Goal: Task Accomplishment & Management: Use online tool/utility

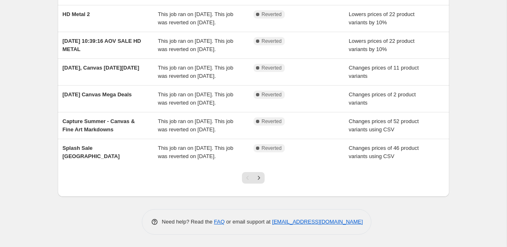
scroll to position [241, 0]
click at [264, 184] on button "Next" at bounding box center [259, 178] width 12 height 12
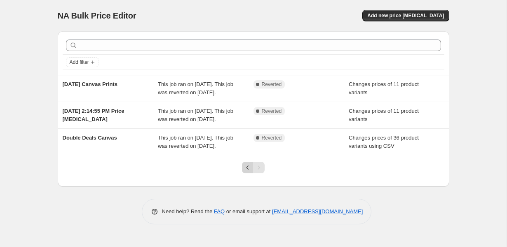
click at [244, 172] on icon "Previous" at bounding box center [248, 168] width 8 height 8
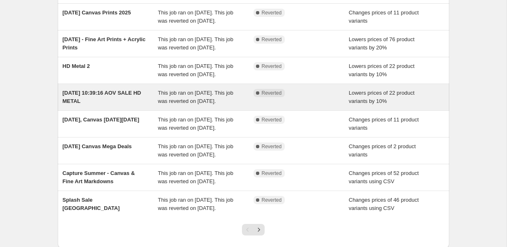
scroll to position [127, 0]
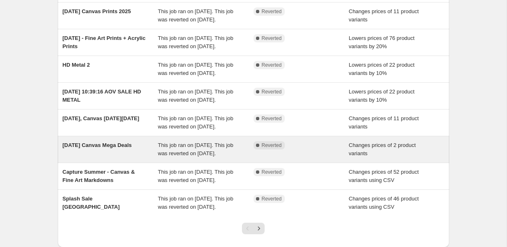
click at [115, 158] on div "[DATE] Canvas Mega Deals" at bounding box center [111, 149] width 96 height 16
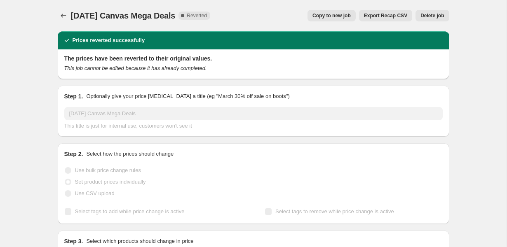
click at [330, 16] on span "Copy to new job" at bounding box center [332, 15] width 38 height 7
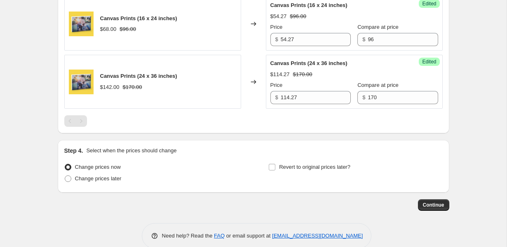
scroll to position [320, 0]
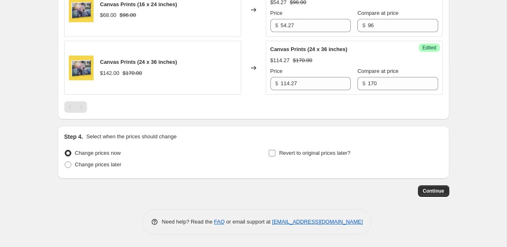
click at [273, 156] on input "Revert to original prices later?" at bounding box center [272, 153] width 7 height 7
checkbox input "true"
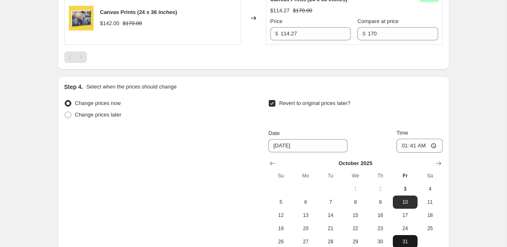
scroll to position [373, 0]
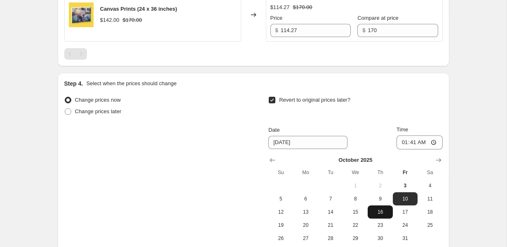
click at [374, 215] on span "16" at bounding box center [380, 212] width 18 height 7
type input "[DATE]"
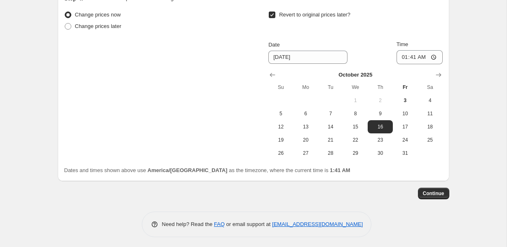
scroll to position [461, 0]
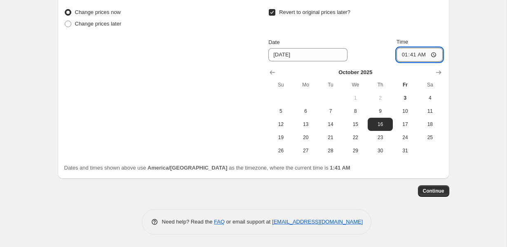
click at [407, 54] on input "01:41" at bounding box center [420, 55] width 46 height 14
type input "03:35"
click at [429, 191] on span "Continue" at bounding box center [433, 191] width 21 height 7
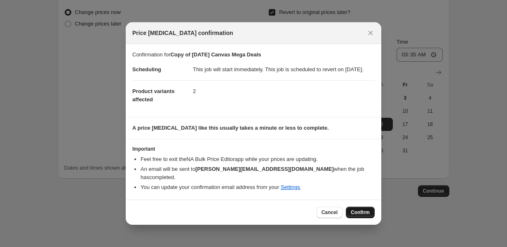
click at [356, 215] on span "Confirm" at bounding box center [360, 213] width 19 height 7
